Goal: Transaction & Acquisition: Purchase product/service

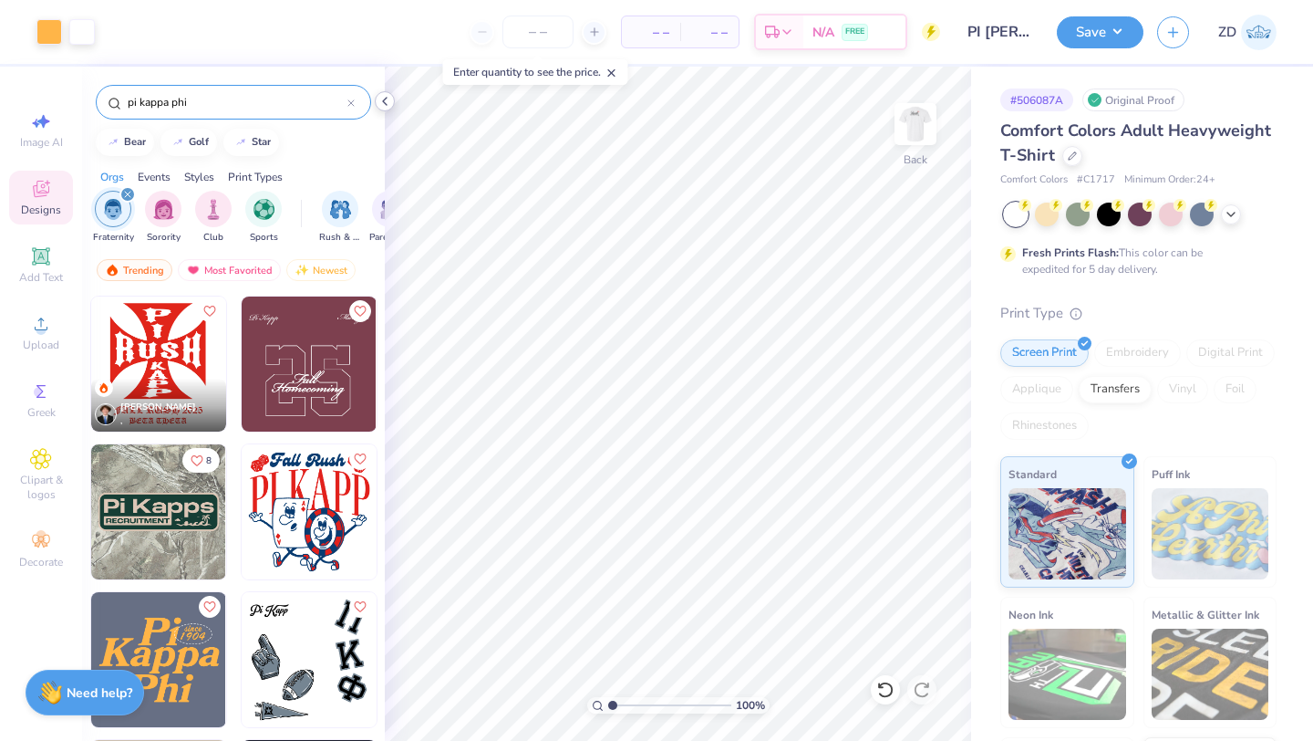
click at [385, 101] on icon at bounding box center [385, 101] width 15 height 15
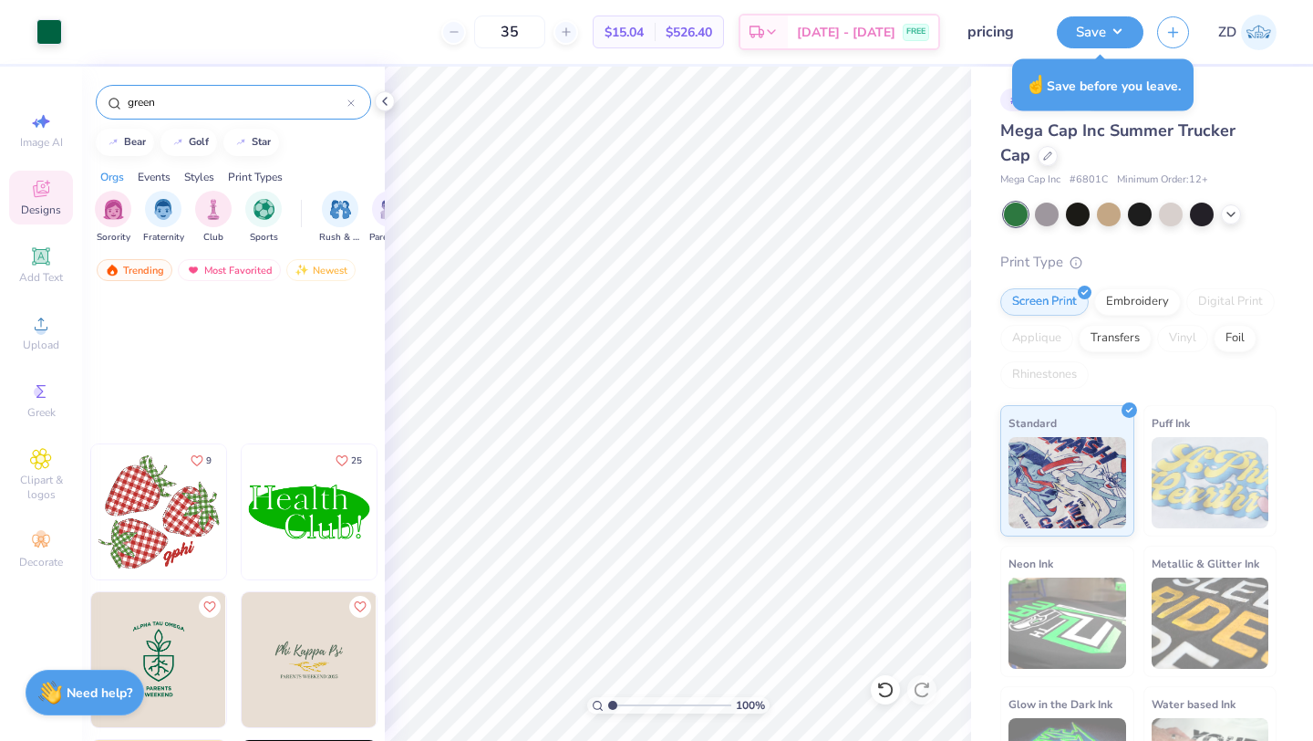
scroll to position [368, 0]
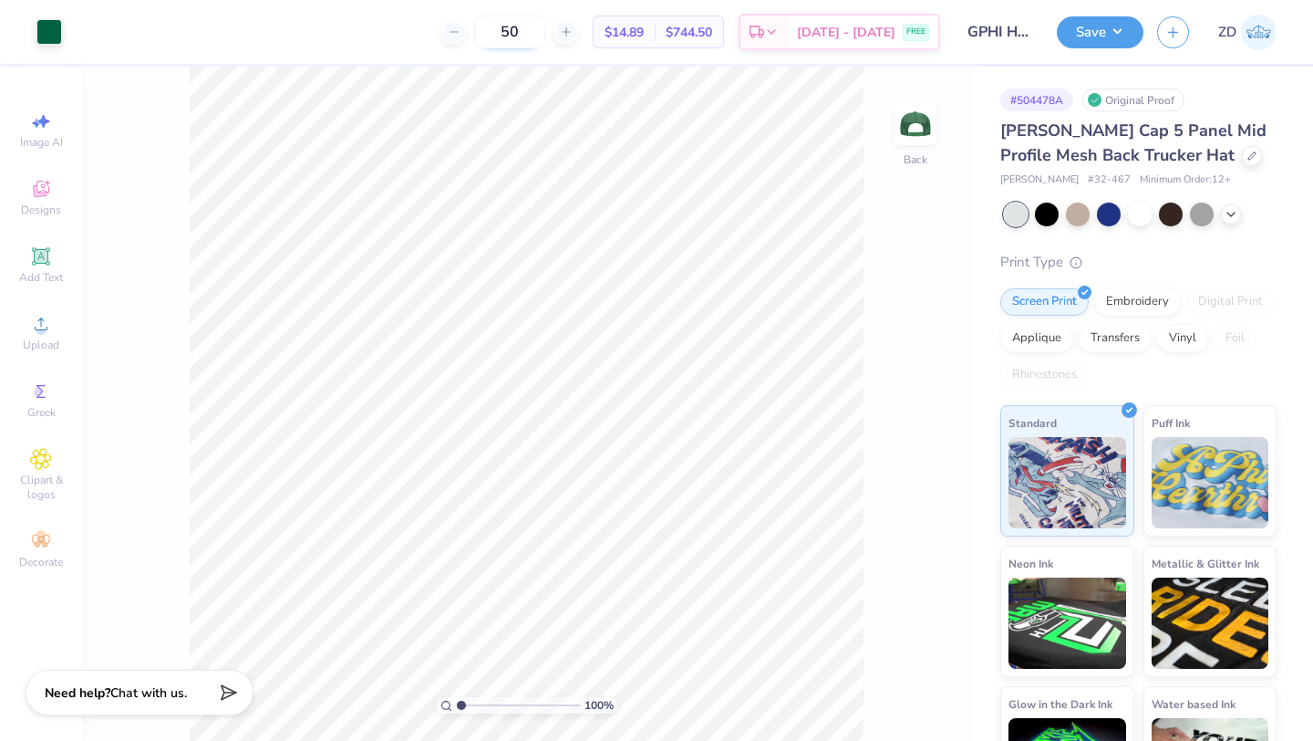
click at [545, 36] on input "50" at bounding box center [509, 32] width 71 height 33
type input "5"
type input "35"
click at [926, 242] on div "100 % Back" at bounding box center [526, 404] width 889 height 674
click at [348, 64] on div "Art colors 35 $17.31 Per Item $605.85 Total Est. Delivery Aug 25 - 28 FREE Desi…" at bounding box center [656, 370] width 1313 height 741
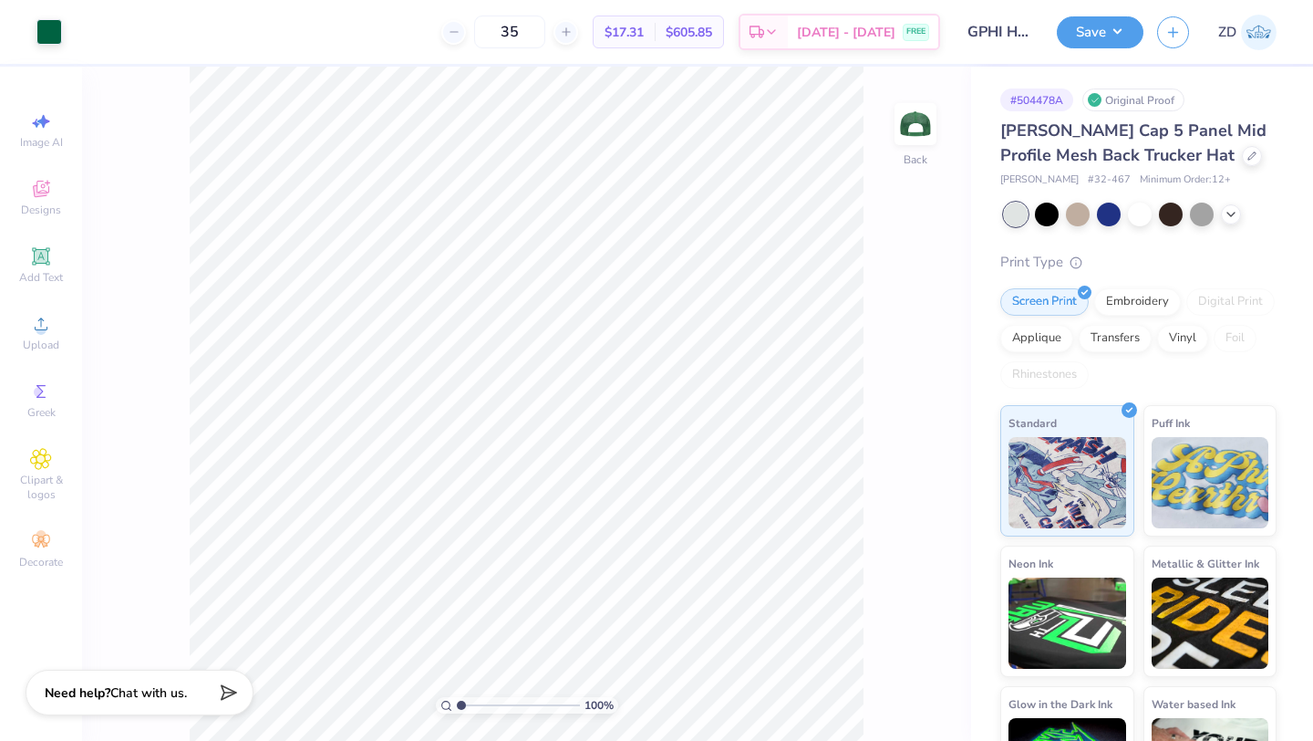
click at [372, 33] on div "35 $17.31 Per Item $605.85 Total Est. Delivery Aug 25 - 28 FREE" at bounding box center [508, 32] width 865 height 64
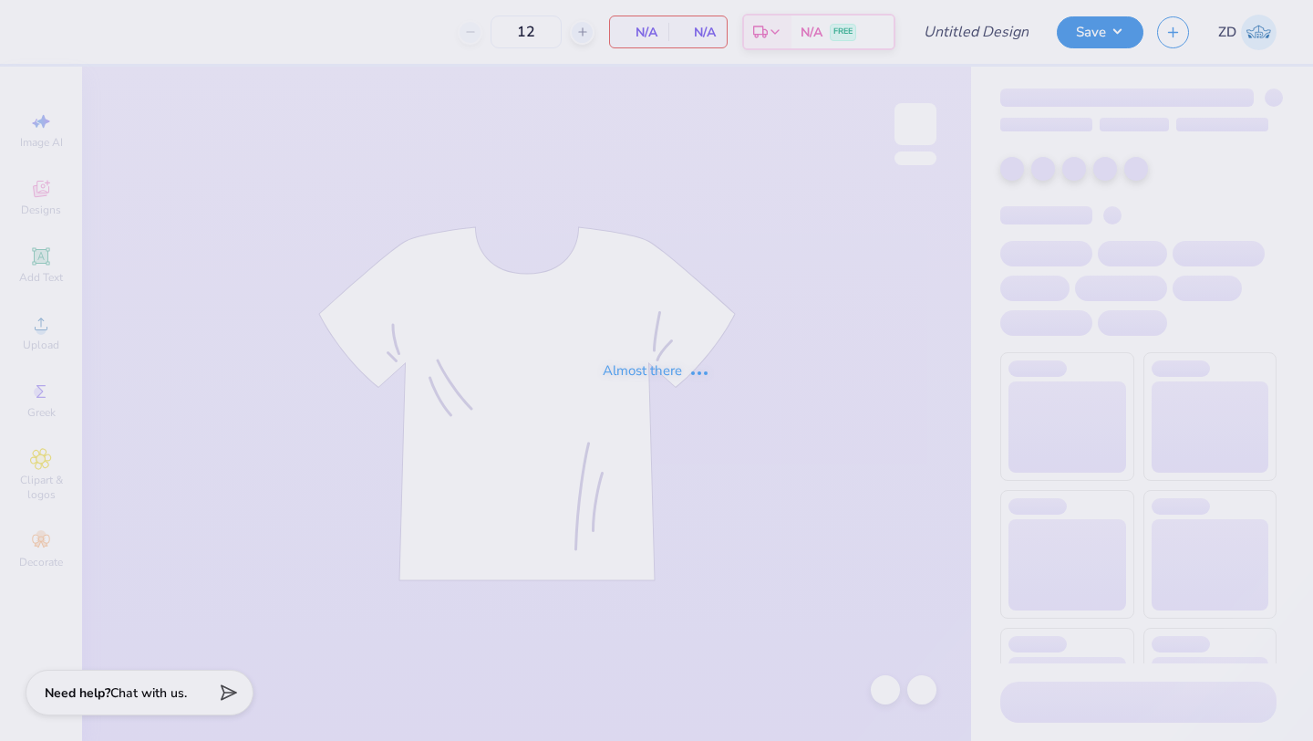
type input "pricing"
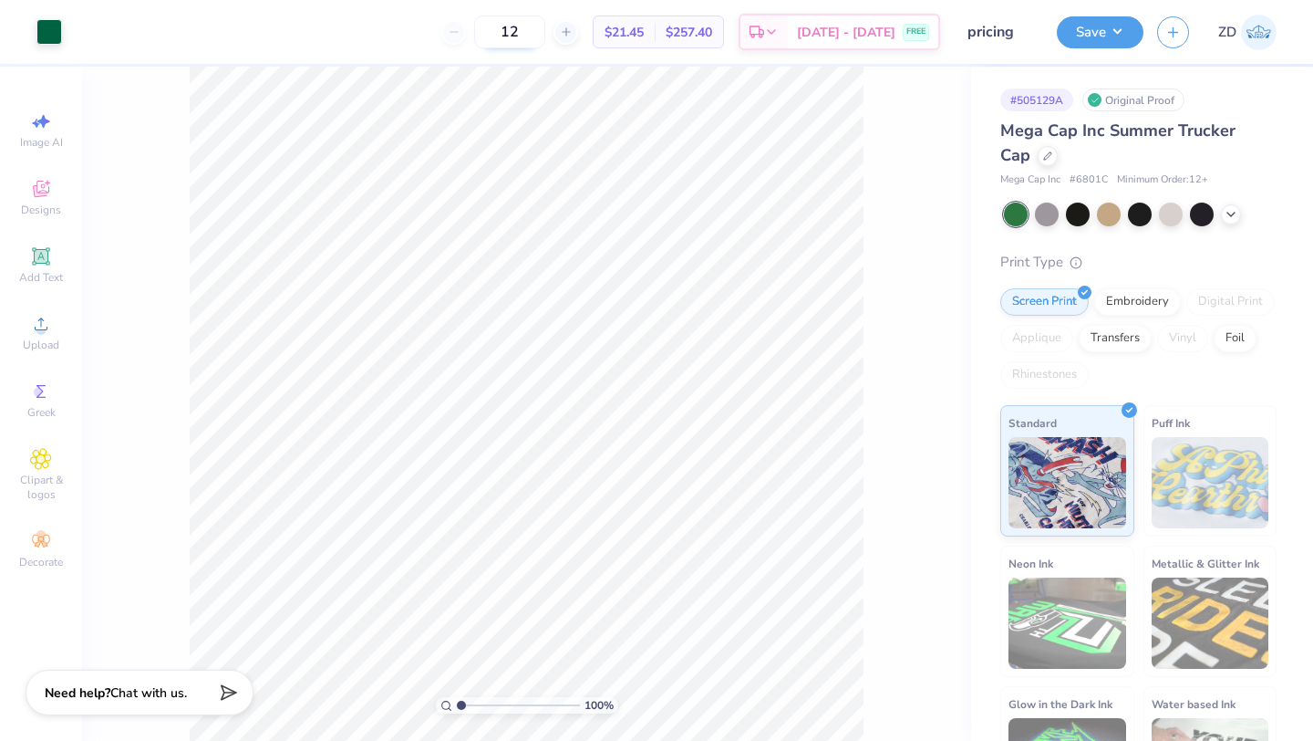
click at [536, 32] on input "12" at bounding box center [509, 32] width 71 height 33
type input "1"
type input "35"
